Goal: Task Accomplishment & Management: Complete application form

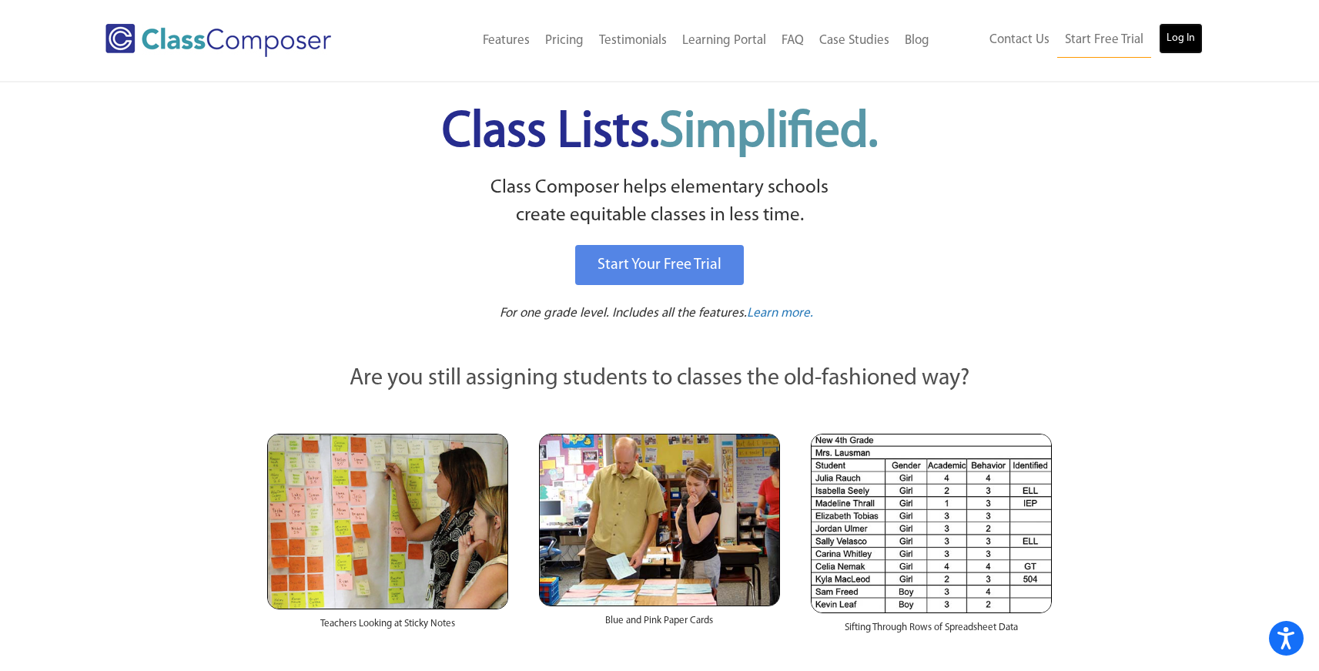
click at [1177, 43] on link "Log In" at bounding box center [1181, 38] width 44 height 31
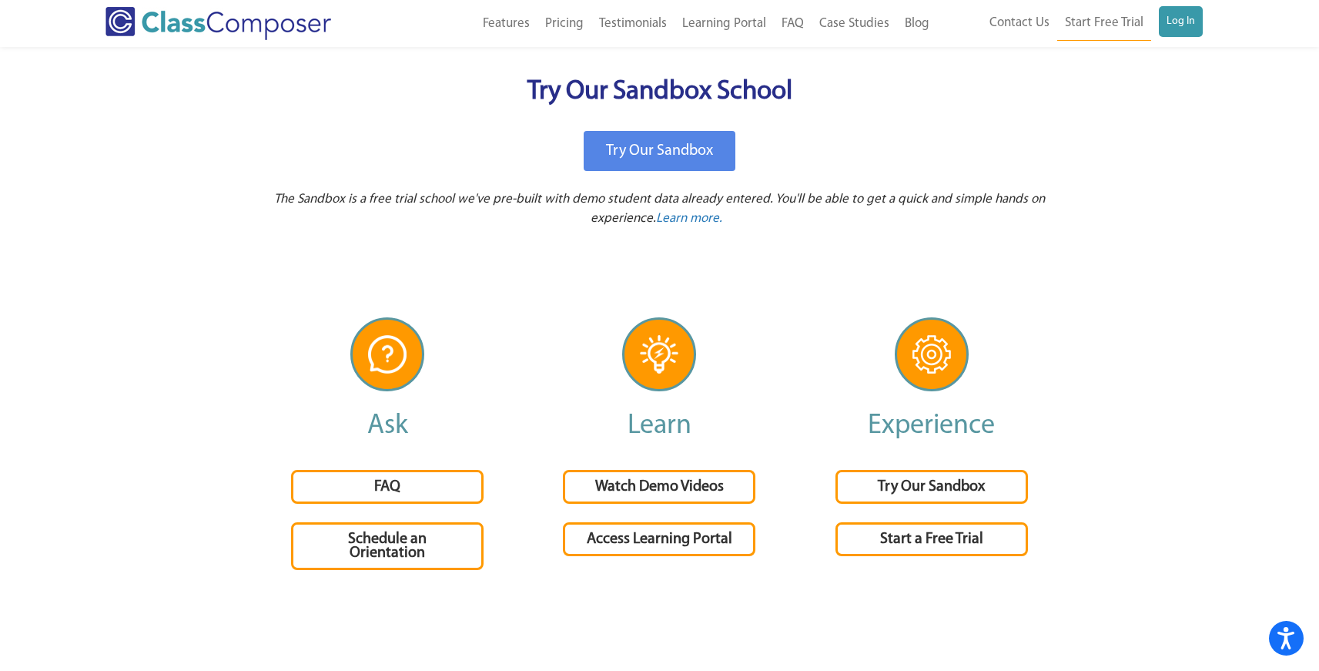
scroll to position [3156, 0]
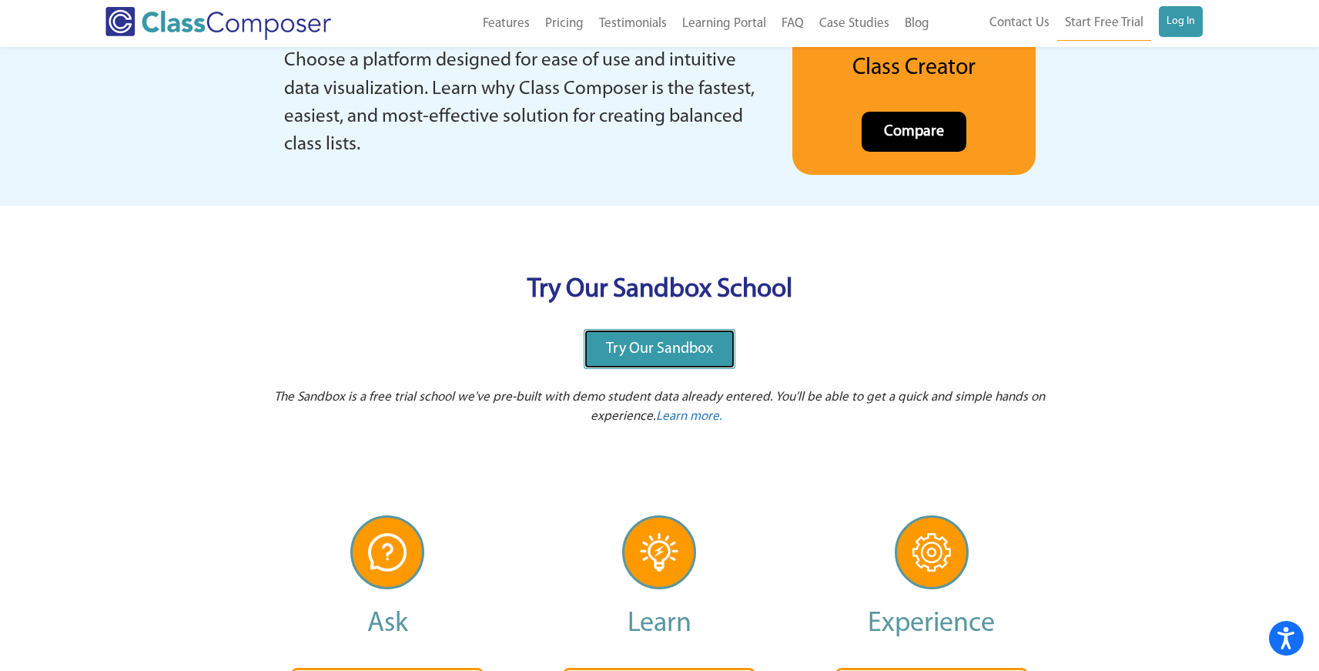
click at [676, 333] on link "Try Our Sandbox" at bounding box center [660, 349] width 152 height 40
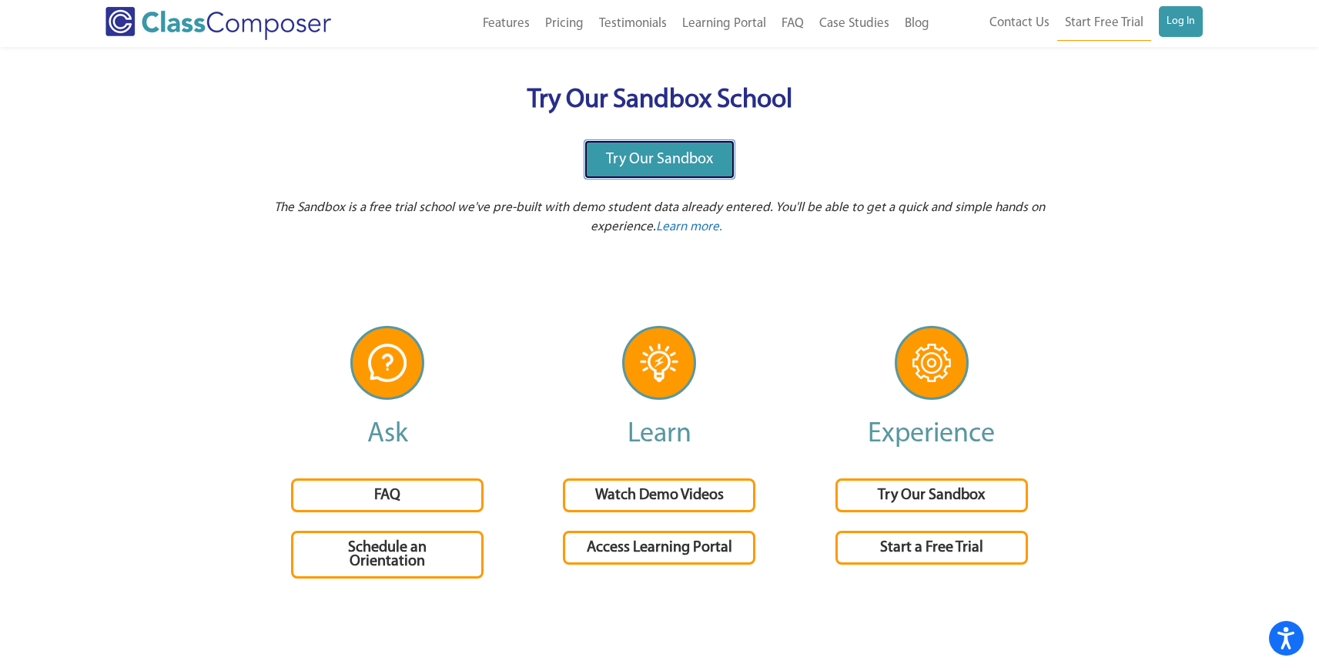
scroll to position [3349, 0]
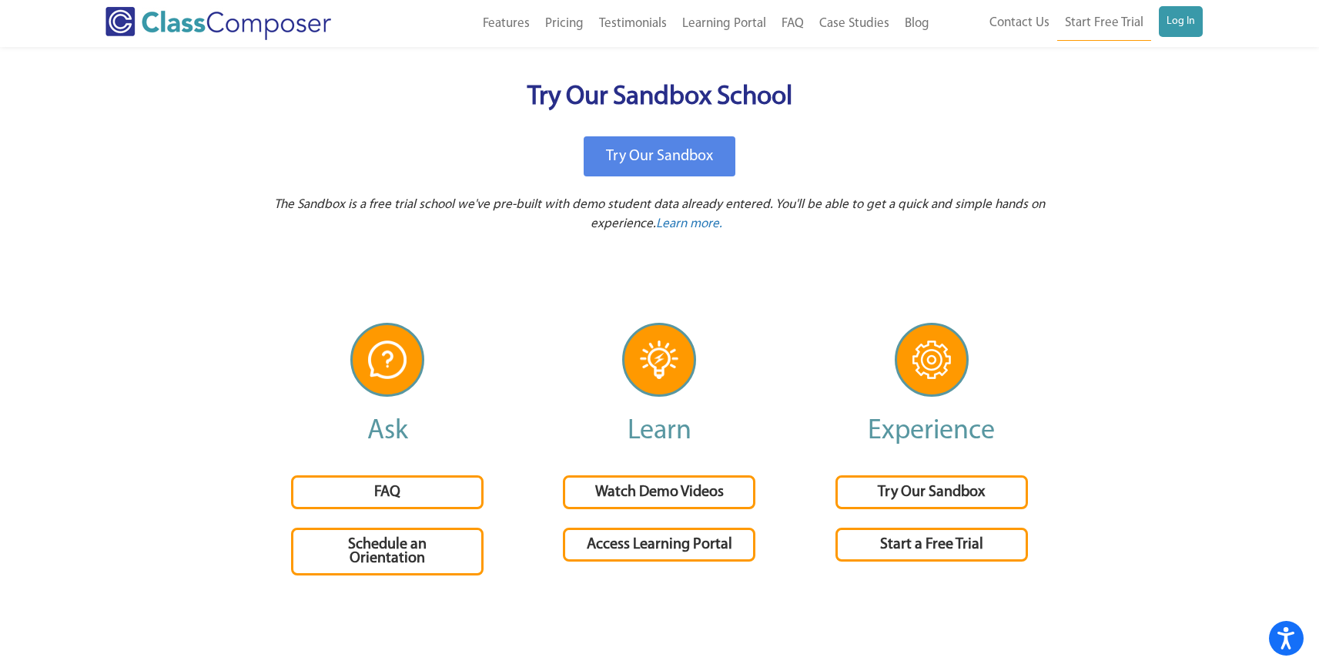
click at [949, 492] on span "Try Our Sandbox" at bounding box center [931, 491] width 107 height 15
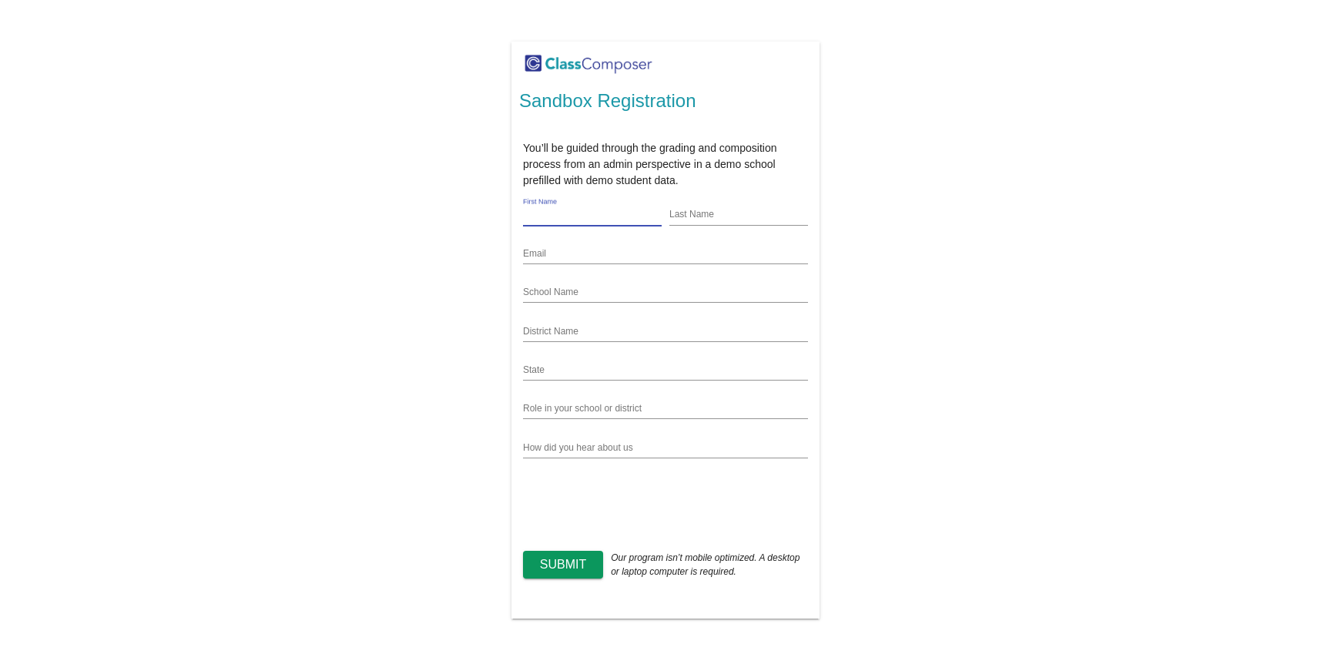
click at [601, 218] on input "First Name" at bounding box center [592, 215] width 139 height 12
type input "Teresa"
type input "Rodriguez"
type input "California"
click at [585, 257] on input "Email" at bounding box center [665, 254] width 285 height 12
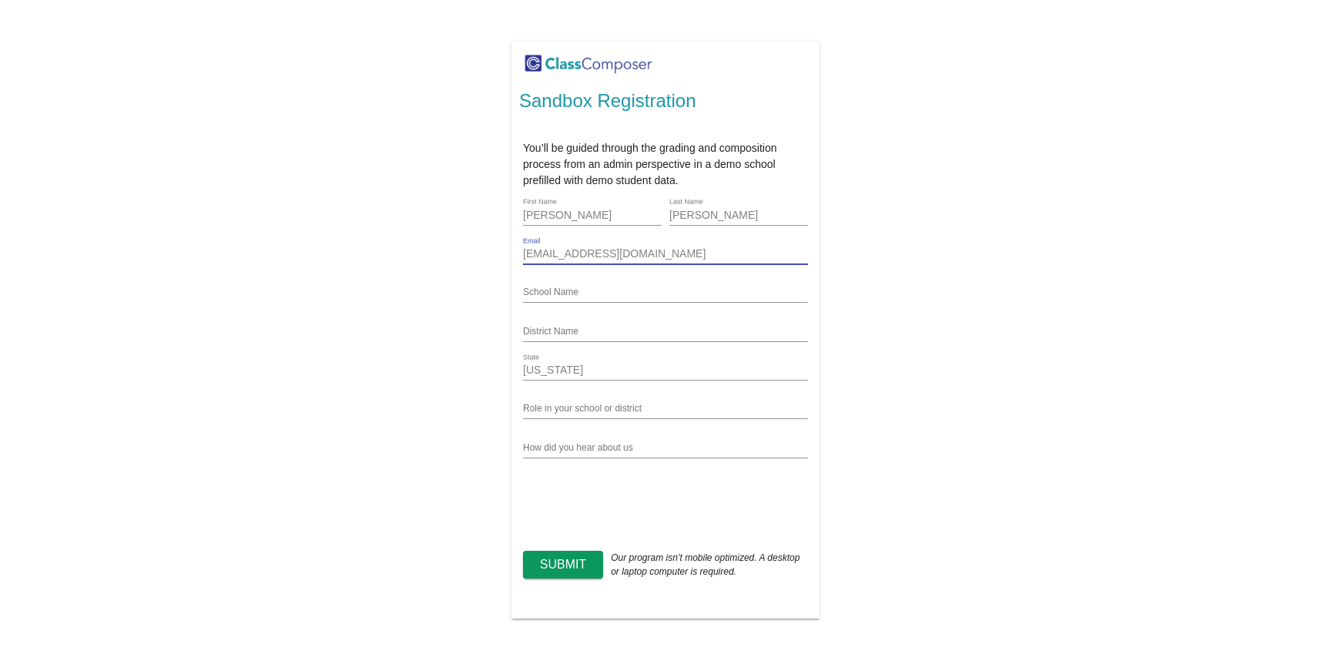
type input "[EMAIL_ADDRESS][DOMAIN_NAME]"
click at [608, 291] on input "School Name" at bounding box center [665, 292] width 285 height 12
type input "sherwood elementary school"
click at [602, 327] on input "District Name" at bounding box center [665, 332] width 285 height 12
type input "salinas city elementary school"
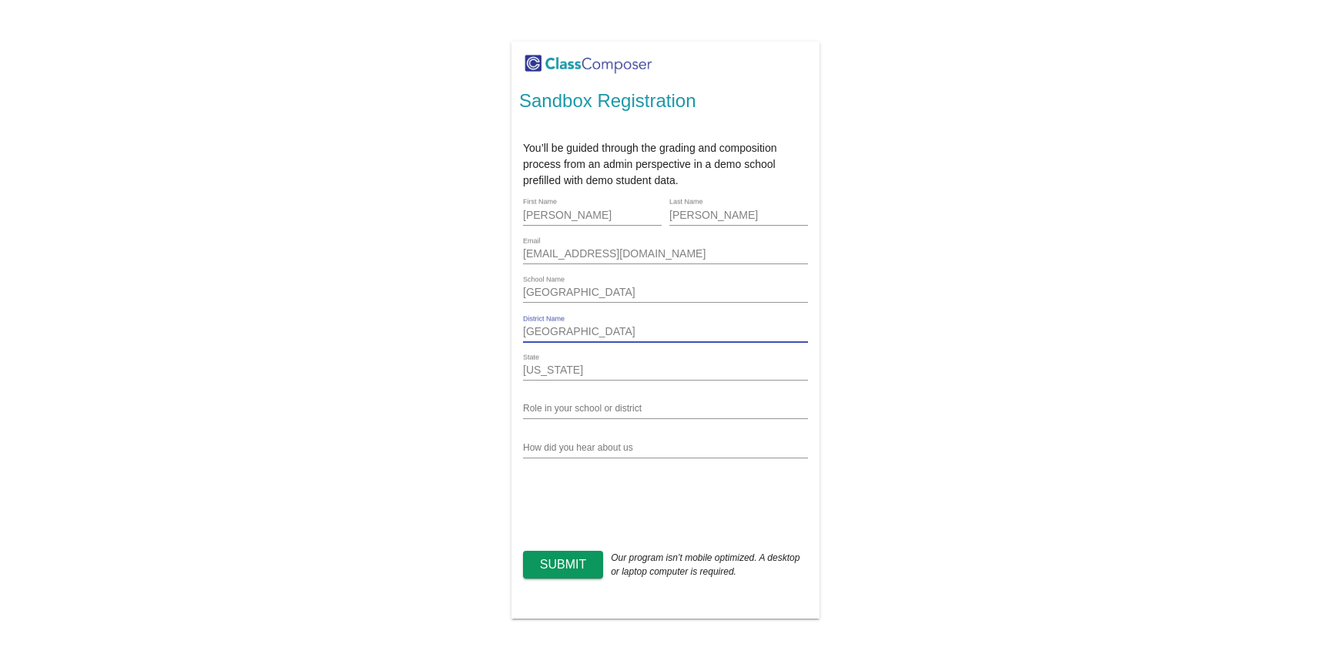
click at [588, 409] on input "Role in your school or district" at bounding box center [665, 409] width 285 height 12
type input "ed tech tosa"
click at [574, 571] on span "Submit" at bounding box center [563, 563] width 46 height 13
type input "i"
type input "online"
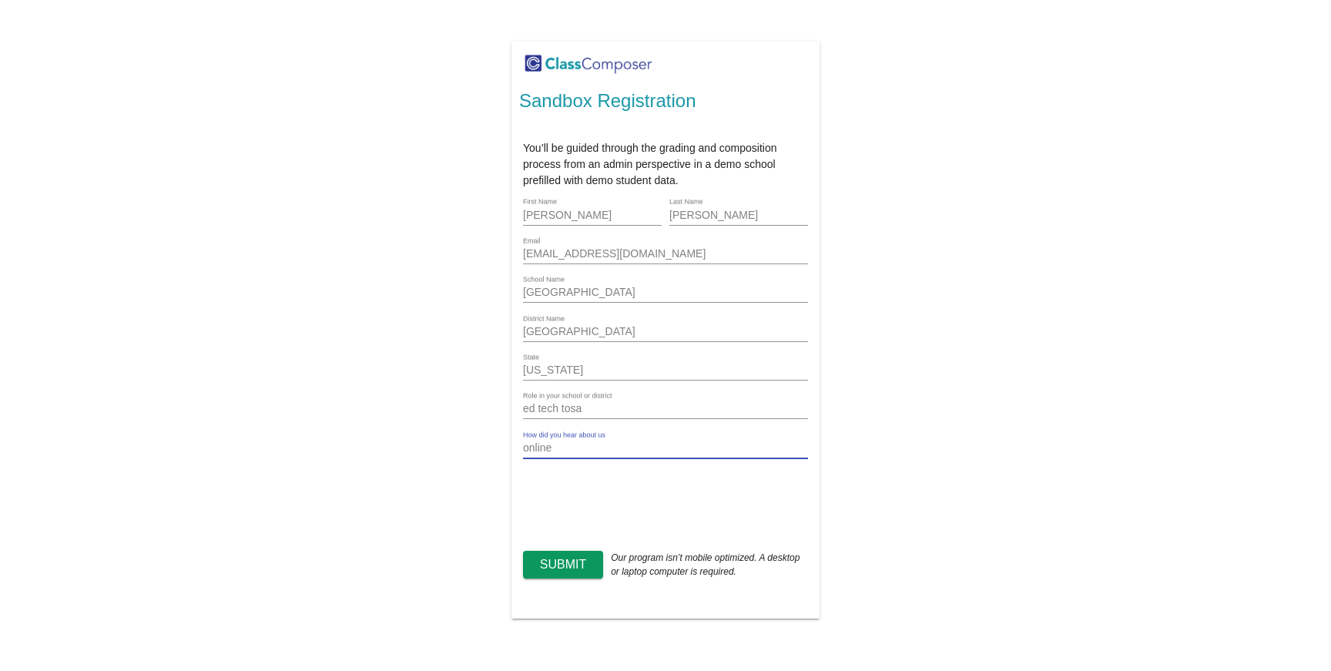
click at [554, 570] on span "Submit" at bounding box center [563, 563] width 46 height 13
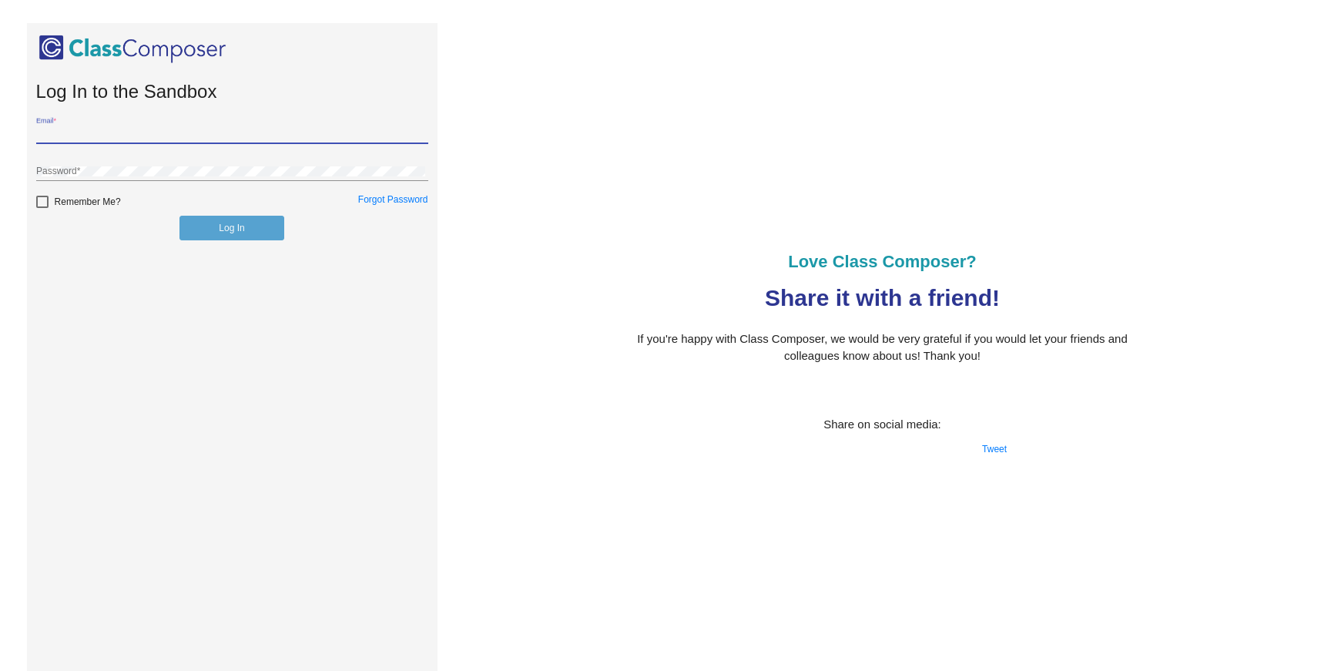
click at [171, 136] on input "Email *" at bounding box center [232, 134] width 392 height 11
type input "[EMAIL_ADDRESS][DOMAIN_NAME]"
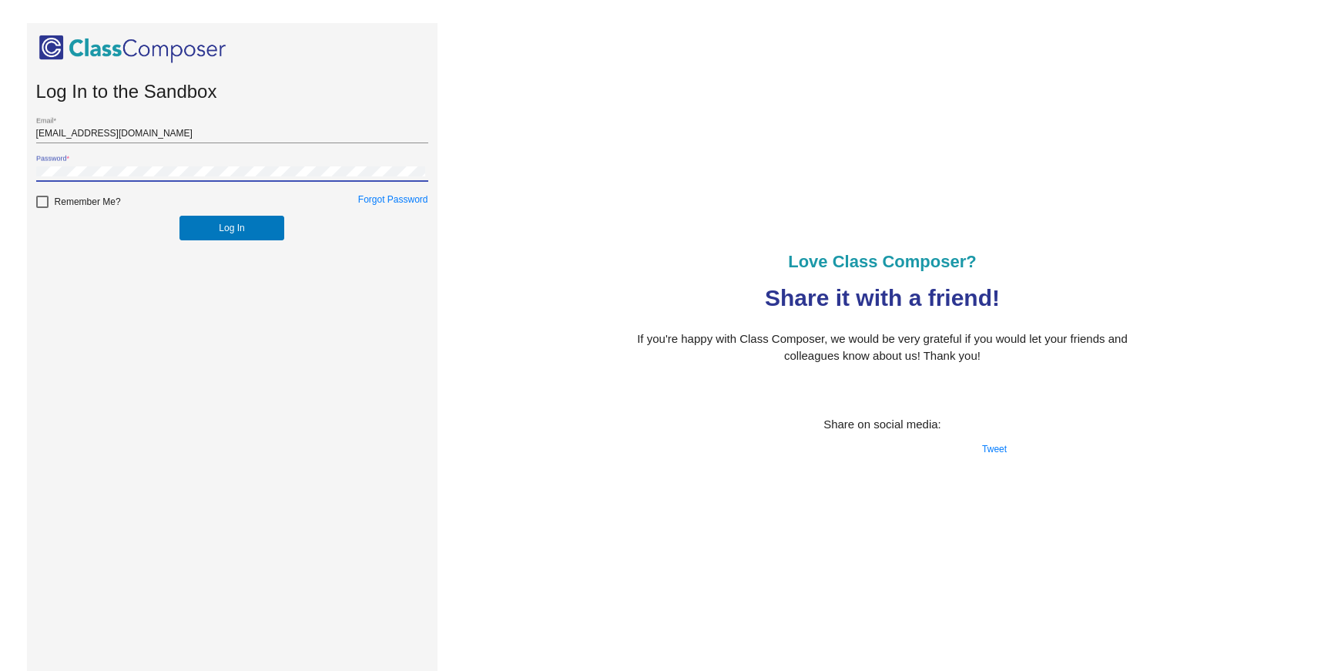
click at [179, 216] on button "Log In" at bounding box center [231, 228] width 104 height 25
click at [402, 197] on link "Forgot Password" at bounding box center [393, 199] width 70 height 11
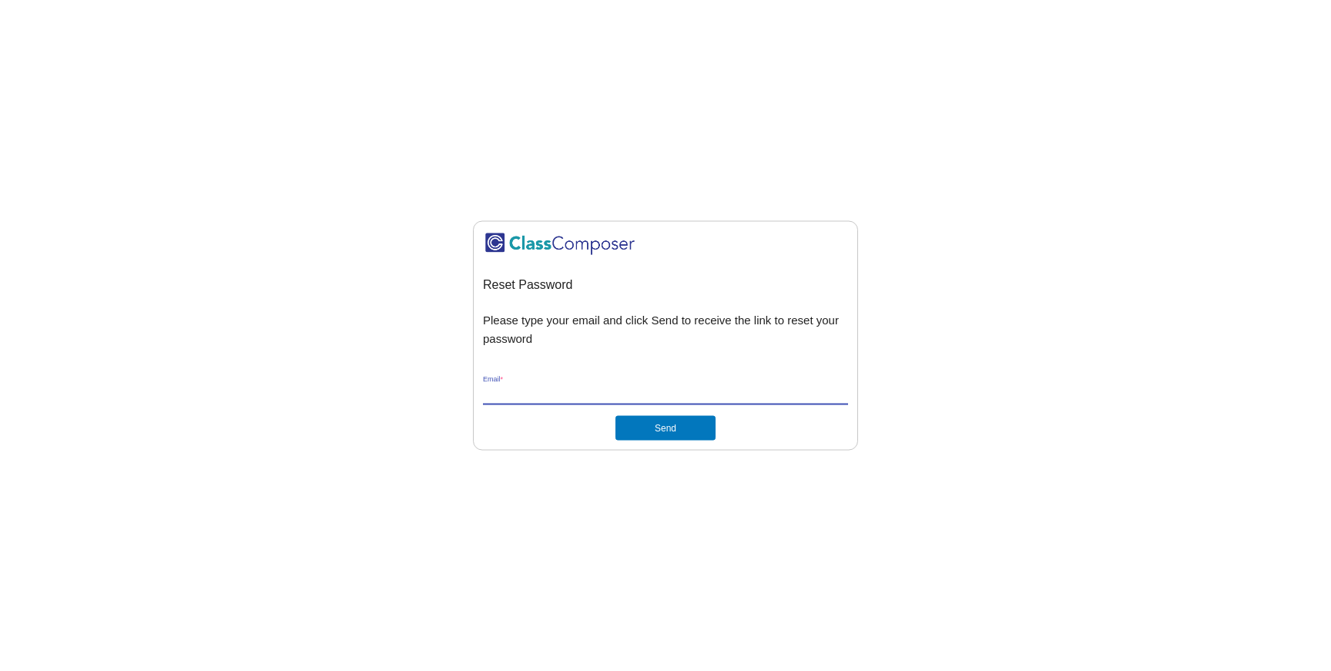
click at [595, 388] on input "Email *" at bounding box center [665, 394] width 365 height 14
type input "[EMAIL_ADDRESS][DOMAIN_NAME]"
click at [628, 425] on button "Send" at bounding box center [665, 428] width 100 height 25
